Goal: Information Seeking & Learning: Understand process/instructions

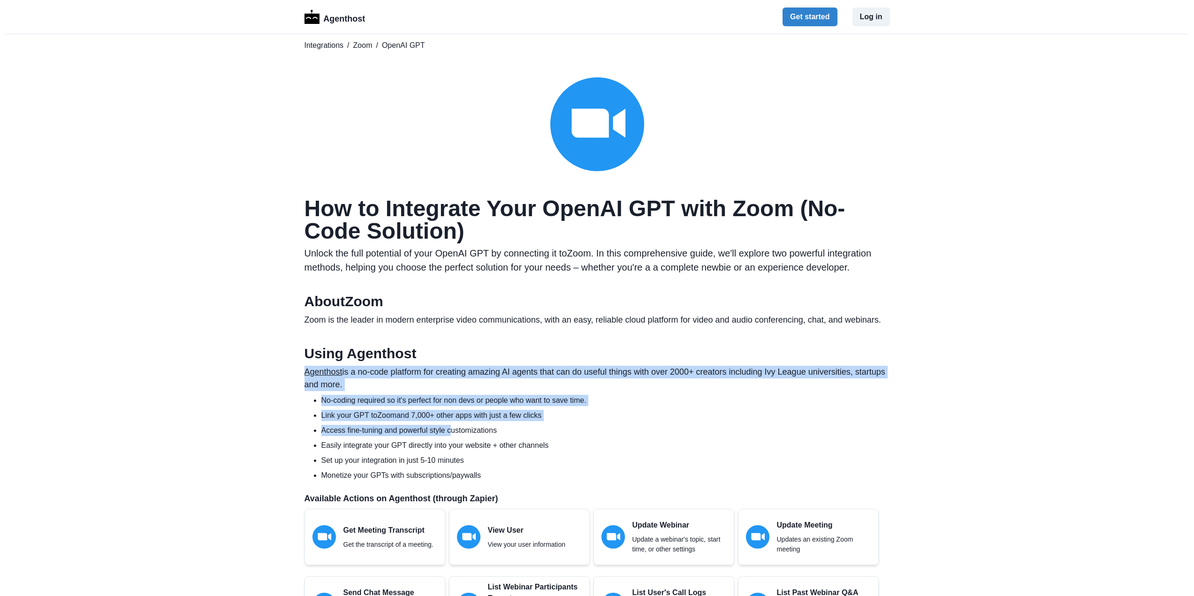
drag, startPoint x: 452, startPoint y: 424, endPoint x: 559, endPoint y: 349, distance: 130.4
click at [559, 349] on section "Using Agenthost Agenthost is a no-code platform for creating amazing AI agents …" at bounding box center [596, 594] width 585 height 498
click at [559, 349] on h2 "Using Agenthost" at bounding box center [596, 353] width 585 height 17
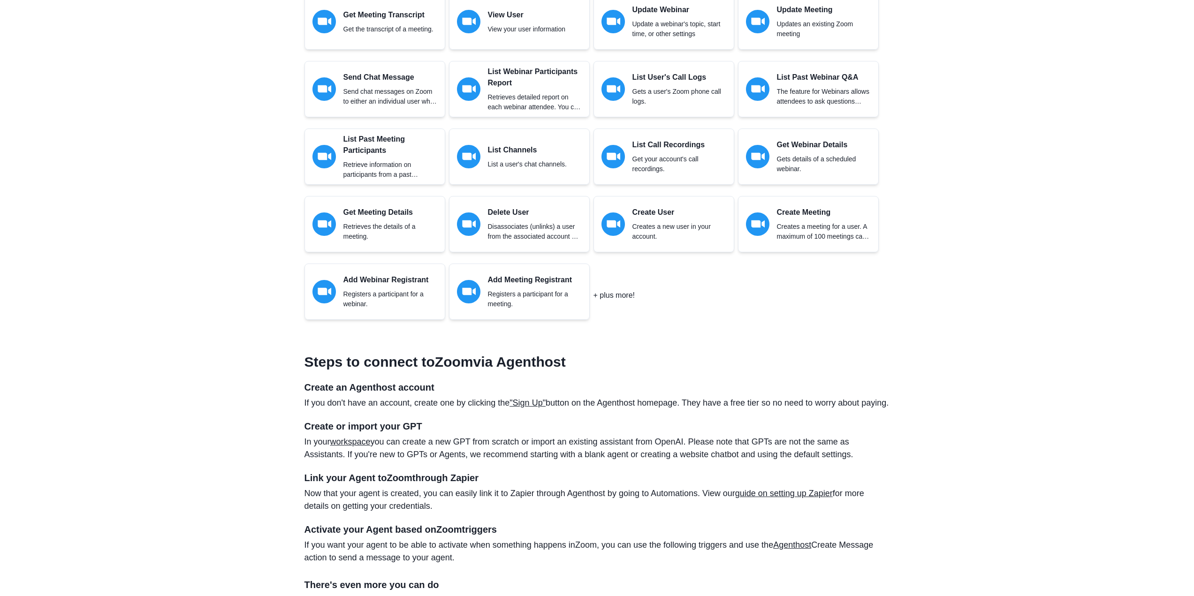
scroll to position [516, 0]
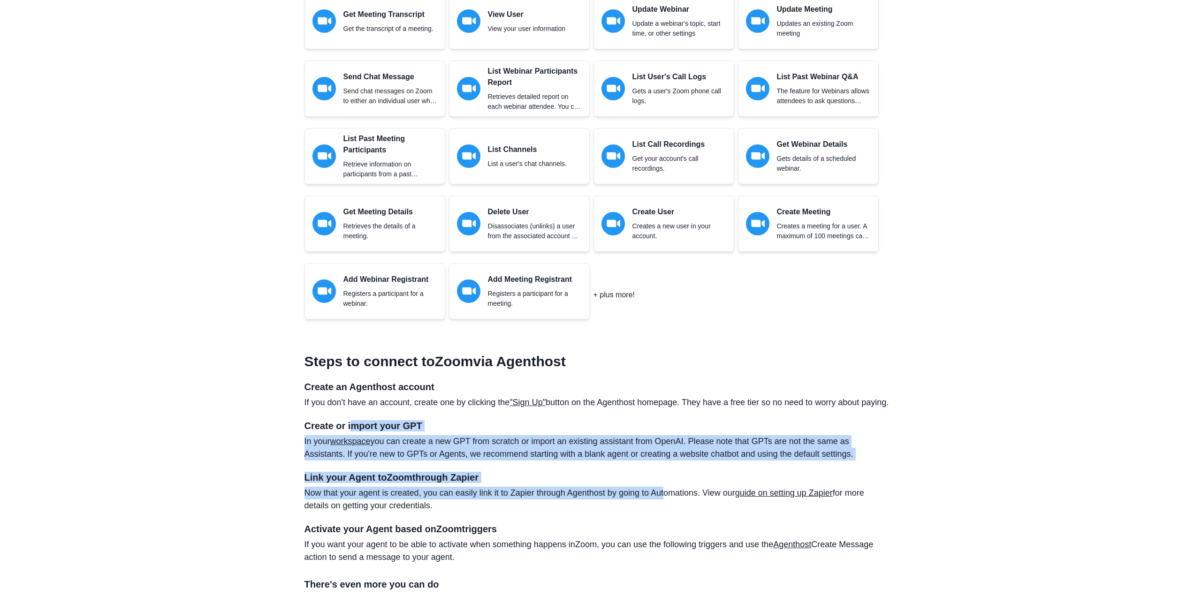
drag, startPoint x: 380, startPoint y: 431, endPoint x: 663, endPoint y: 499, distance: 291.1
click at [666, 499] on section "Steps to connect to Zoom via Agenthost Create an Agenthost account If you don't…" at bounding box center [596, 489] width 585 height 286
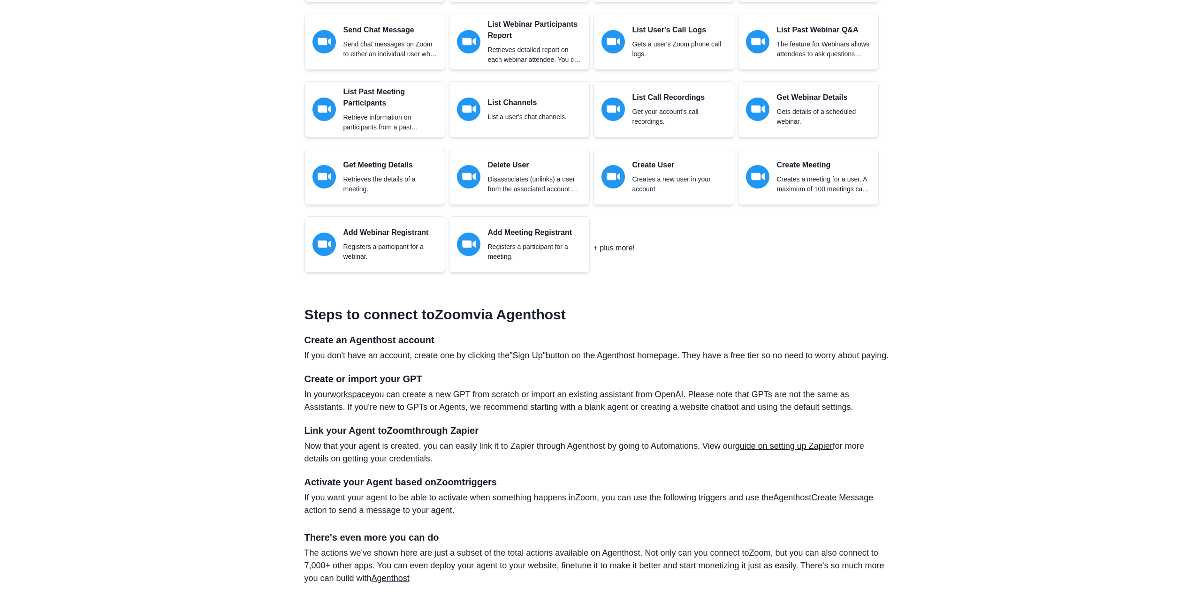
click at [364, 465] on p "Now that your agent is created, you can easily link it to Zapier through Agenth…" at bounding box center [596, 452] width 585 height 25
drag, startPoint x: 438, startPoint y: 456, endPoint x: 762, endPoint y: 474, distance: 324.1
click at [762, 465] on p "Now that your agent is created, you can easily link it to Zapier through Agenth…" at bounding box center [596, 452] width 585 height 25
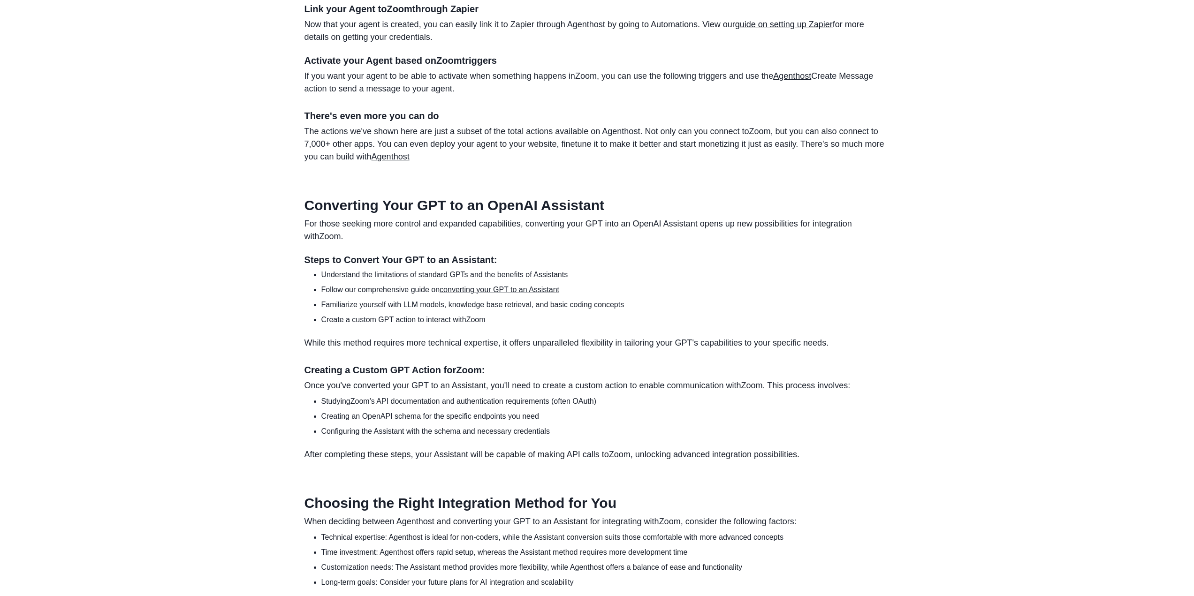
scroll to position [985, 0]
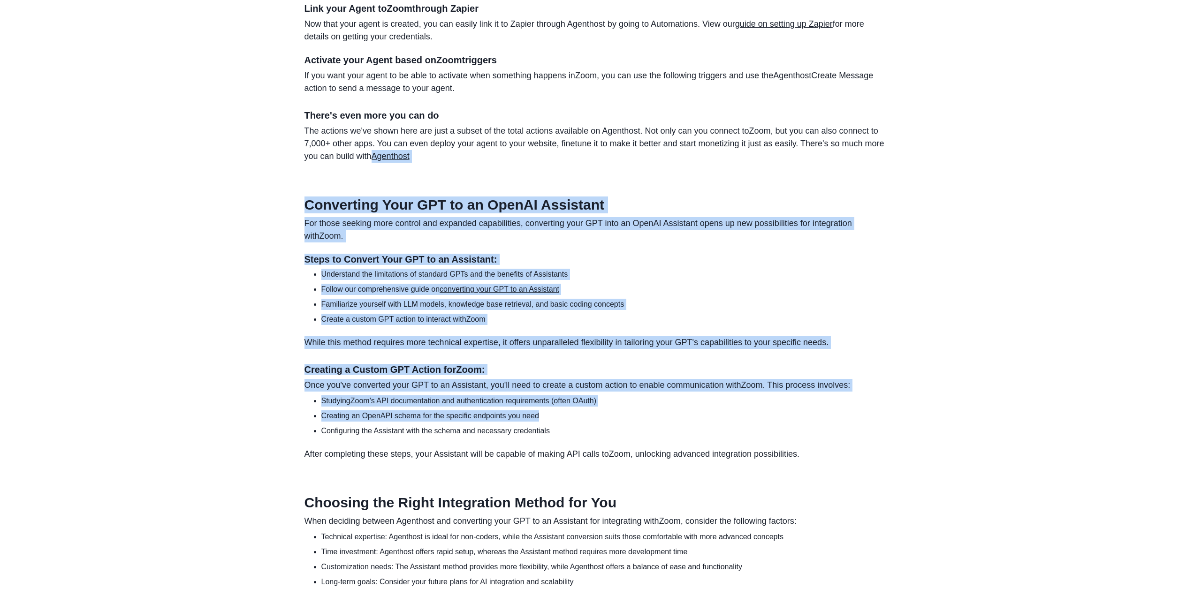
drag, startPoint x: 377, startPoint y: 178, endPoint x: 839, endPoint y: 431, distance: 527.1
click at [839, 431] on article "How to Integrate Your OpenAI GPT with Zoom (No-Code Solution) Unlock the full p…" at bounding box center [596, 45] width 585 height 1665
click at [839, 422] on li "Creating an OpenAPI schema for the specific endpoints you need" at bounding box center [605, 415] width 568 height 11
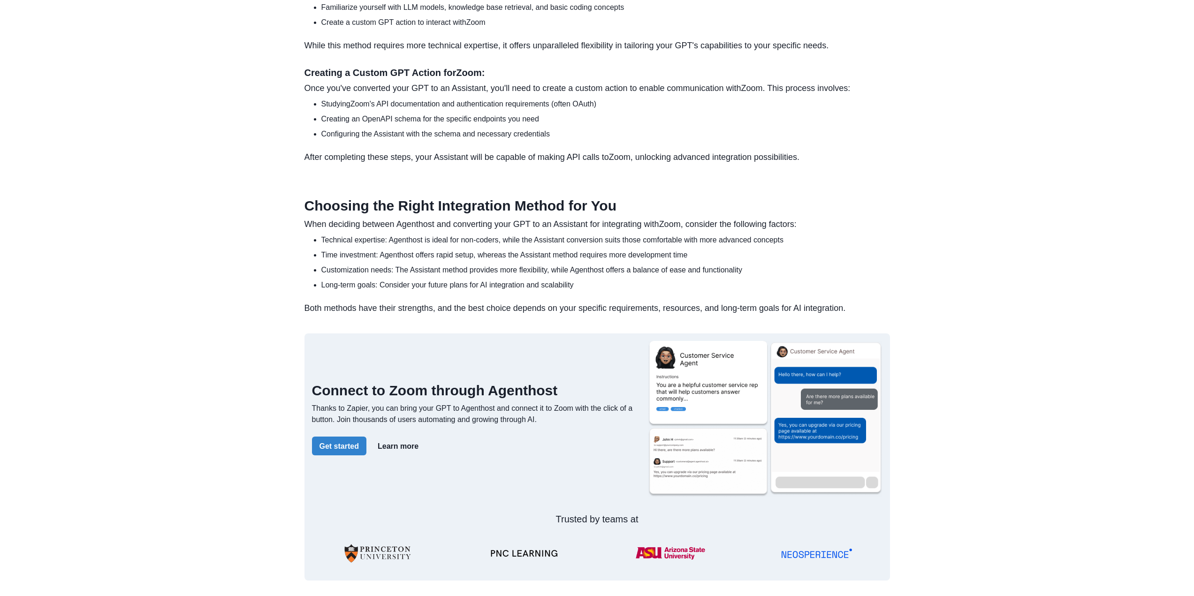
scroll to position [1448, 0]
